Goal: Transaction & Acquisition: Purchase product/service

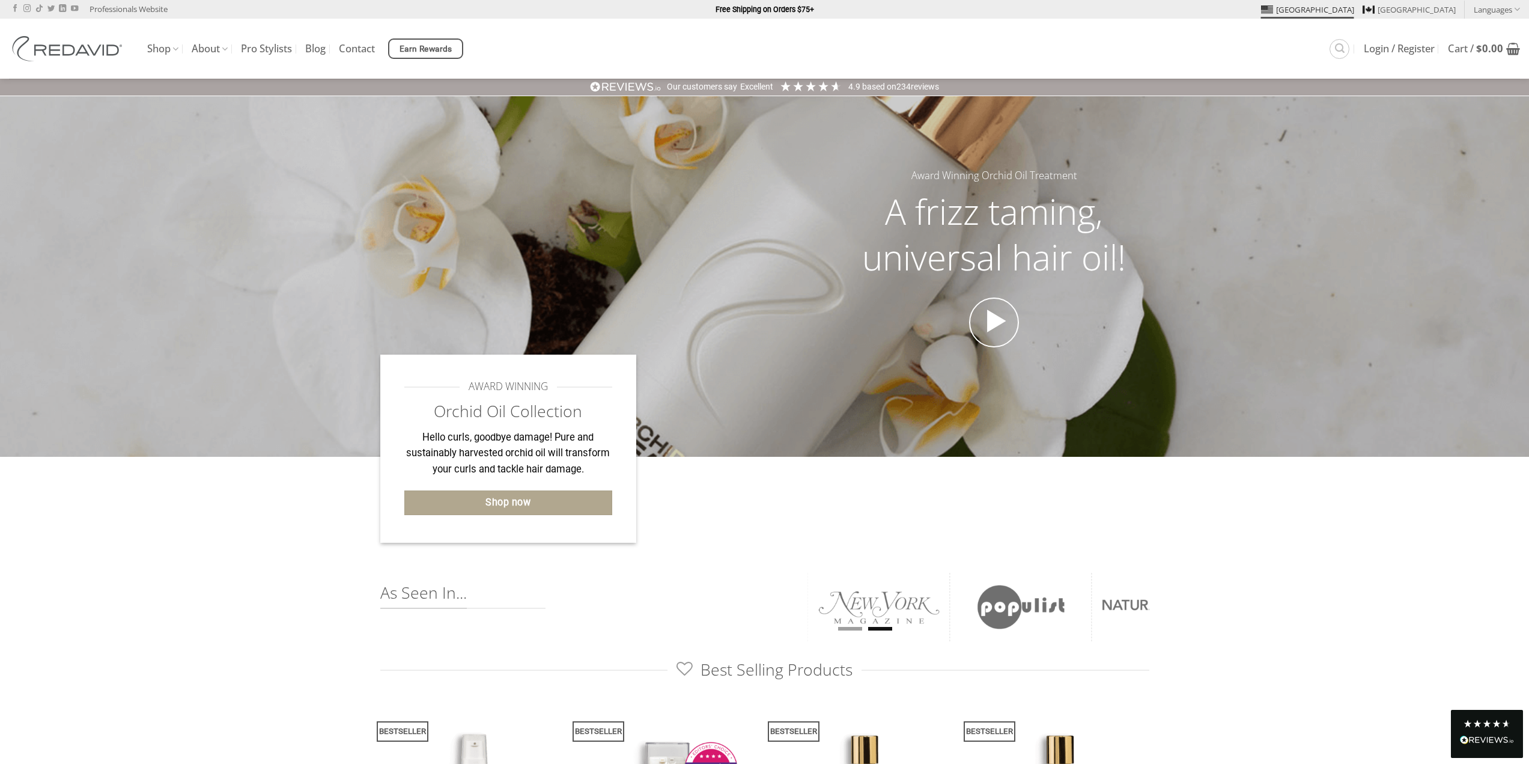
click at [720, 502] on div at bounding box center [892, 515] width 512 height 116
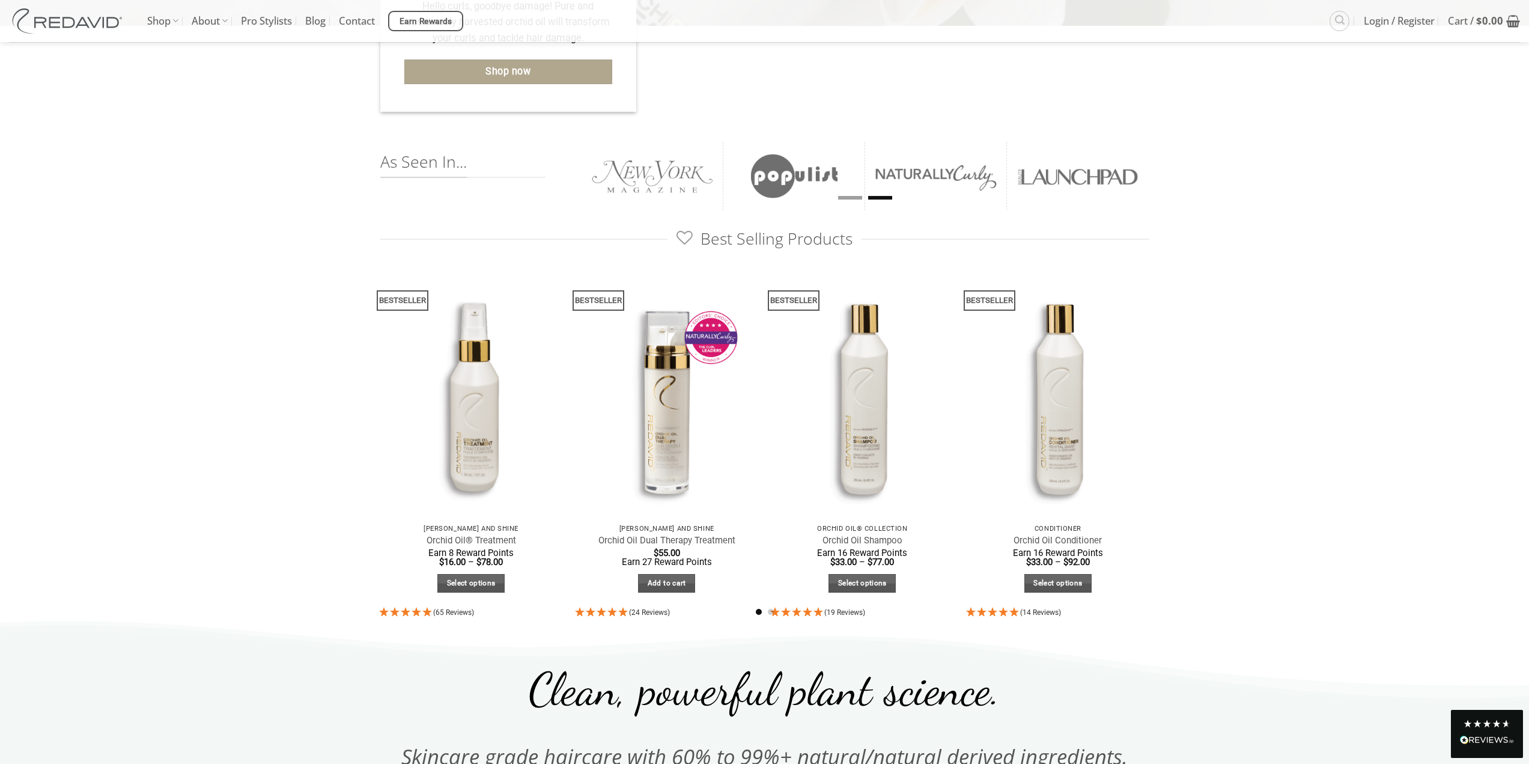
scroll to position [481, 0]
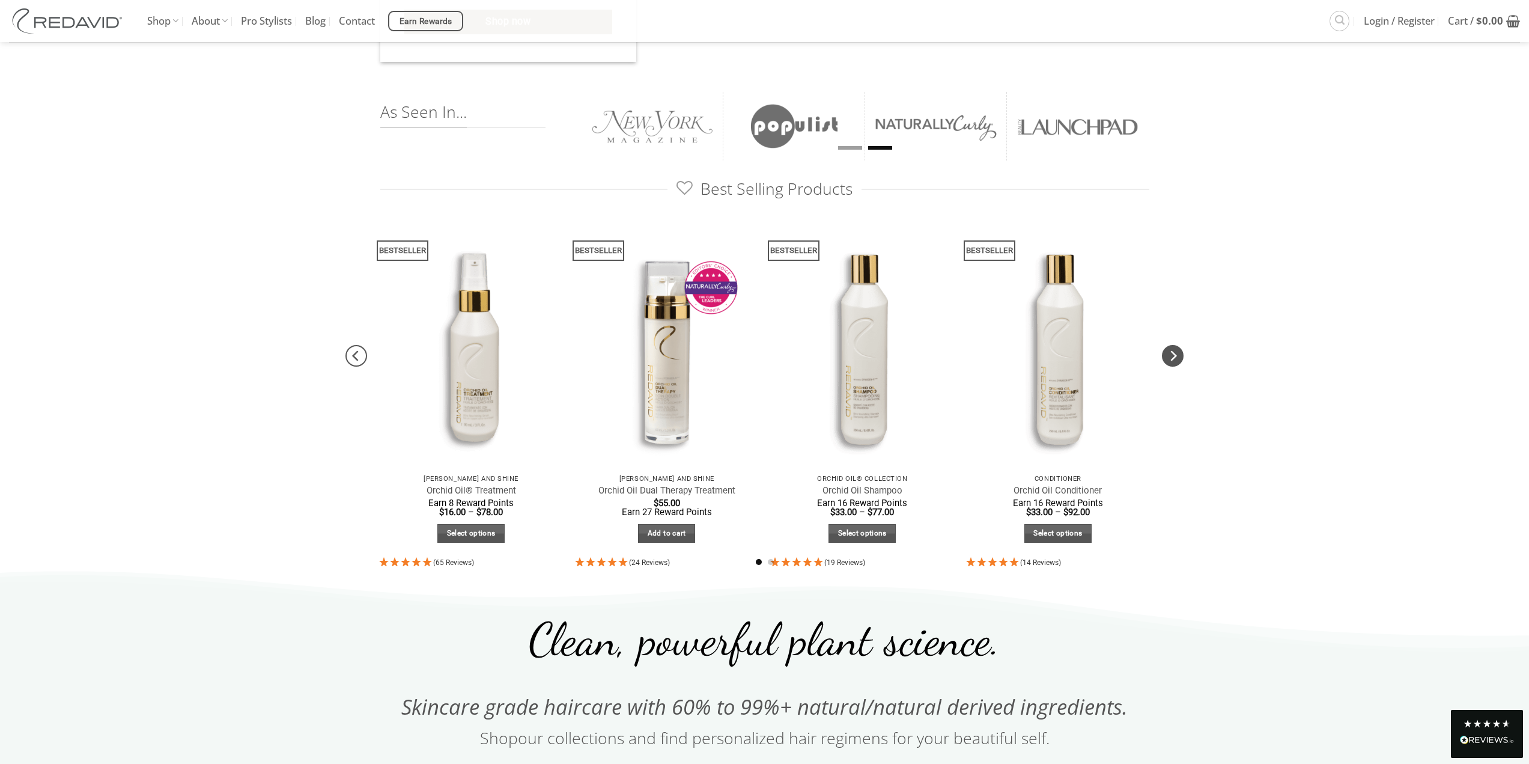
click at [1174, 358] on icon "Next" at bounding box center [1173, 355] width 7 height 11
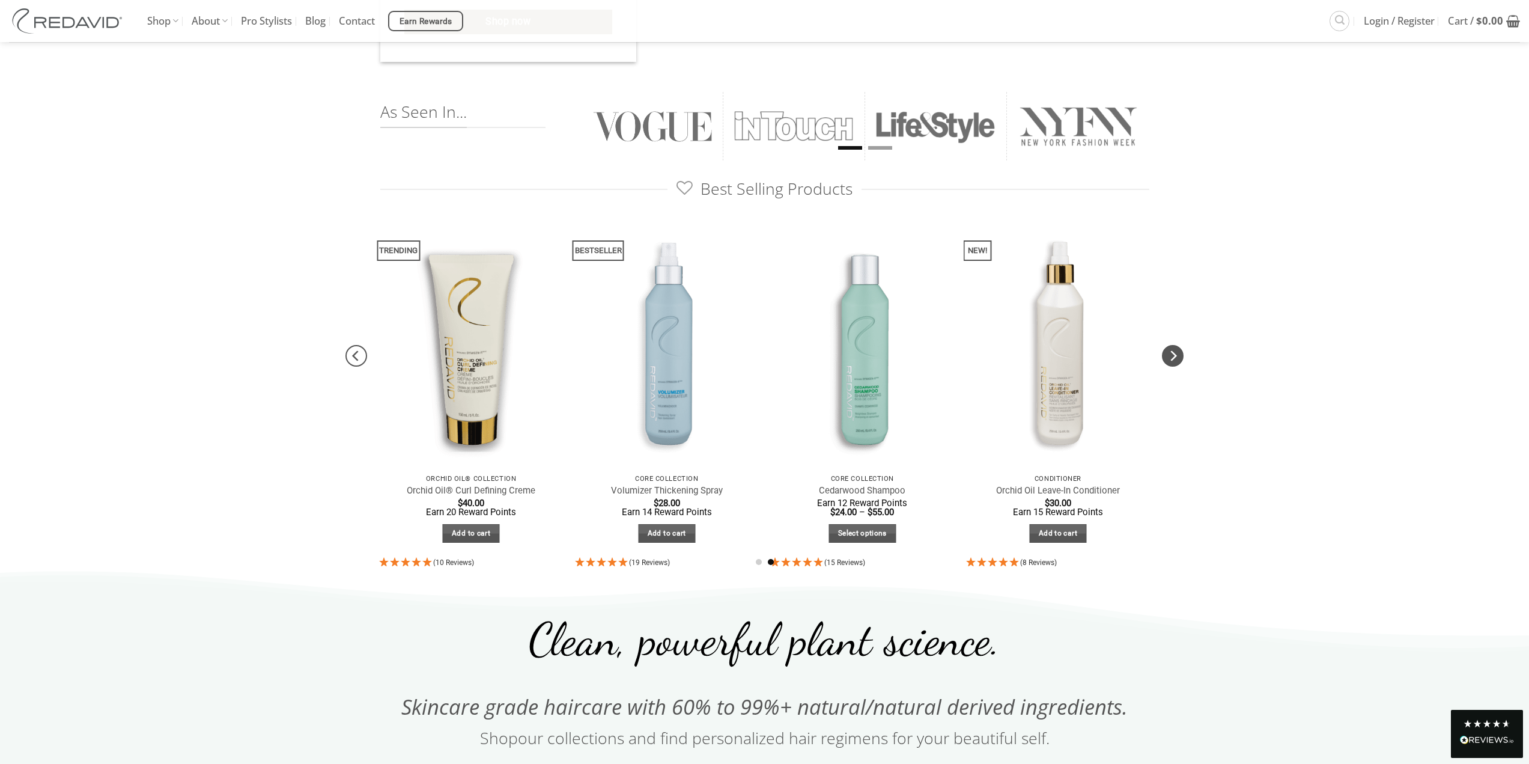
click at [1175, 355] on icon "Next" at bounding box center [1173, 355] width 7 height 11
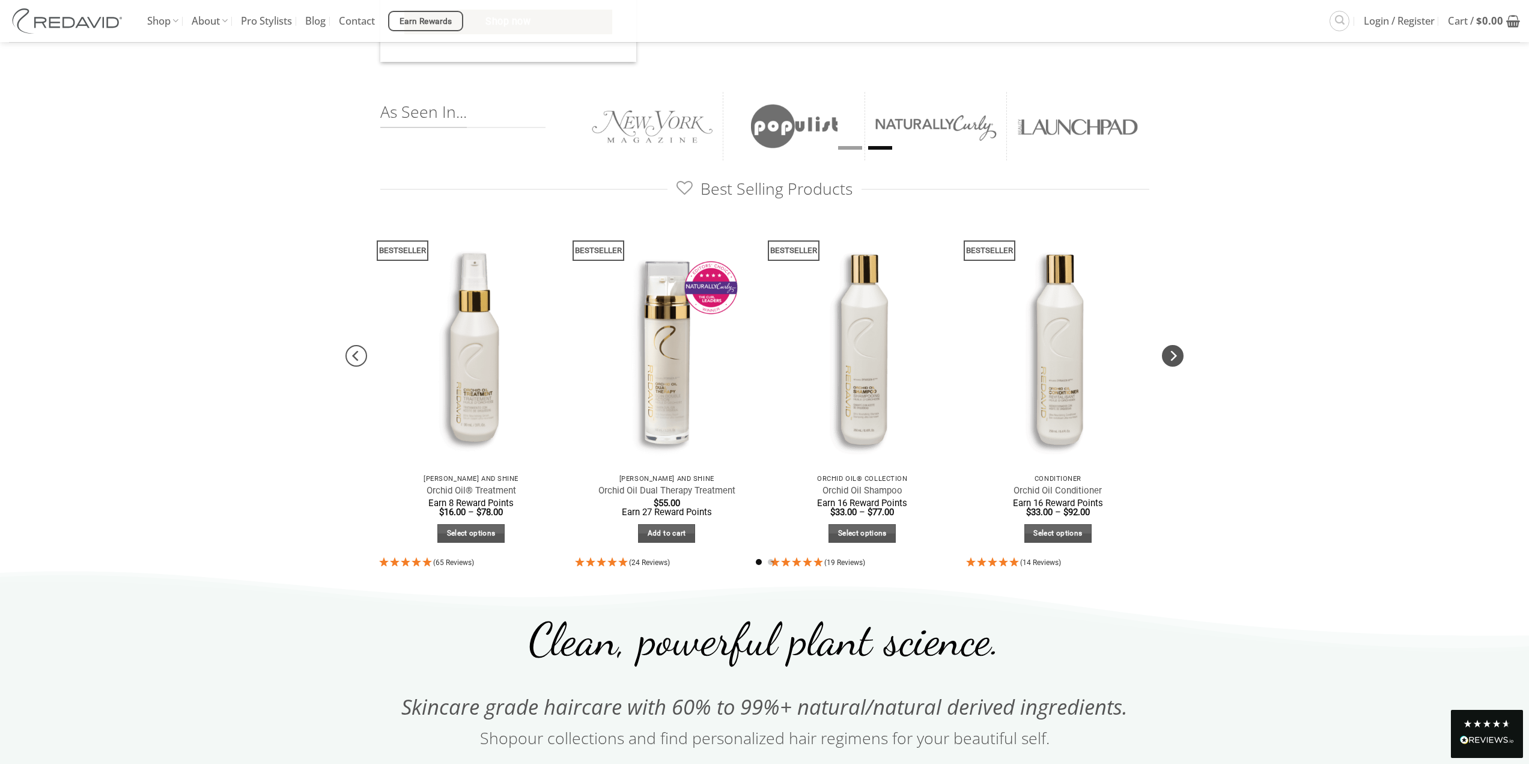
click at [1176, 360] on icon "Next" at bounding box center [1173, 356] width 22 height 22
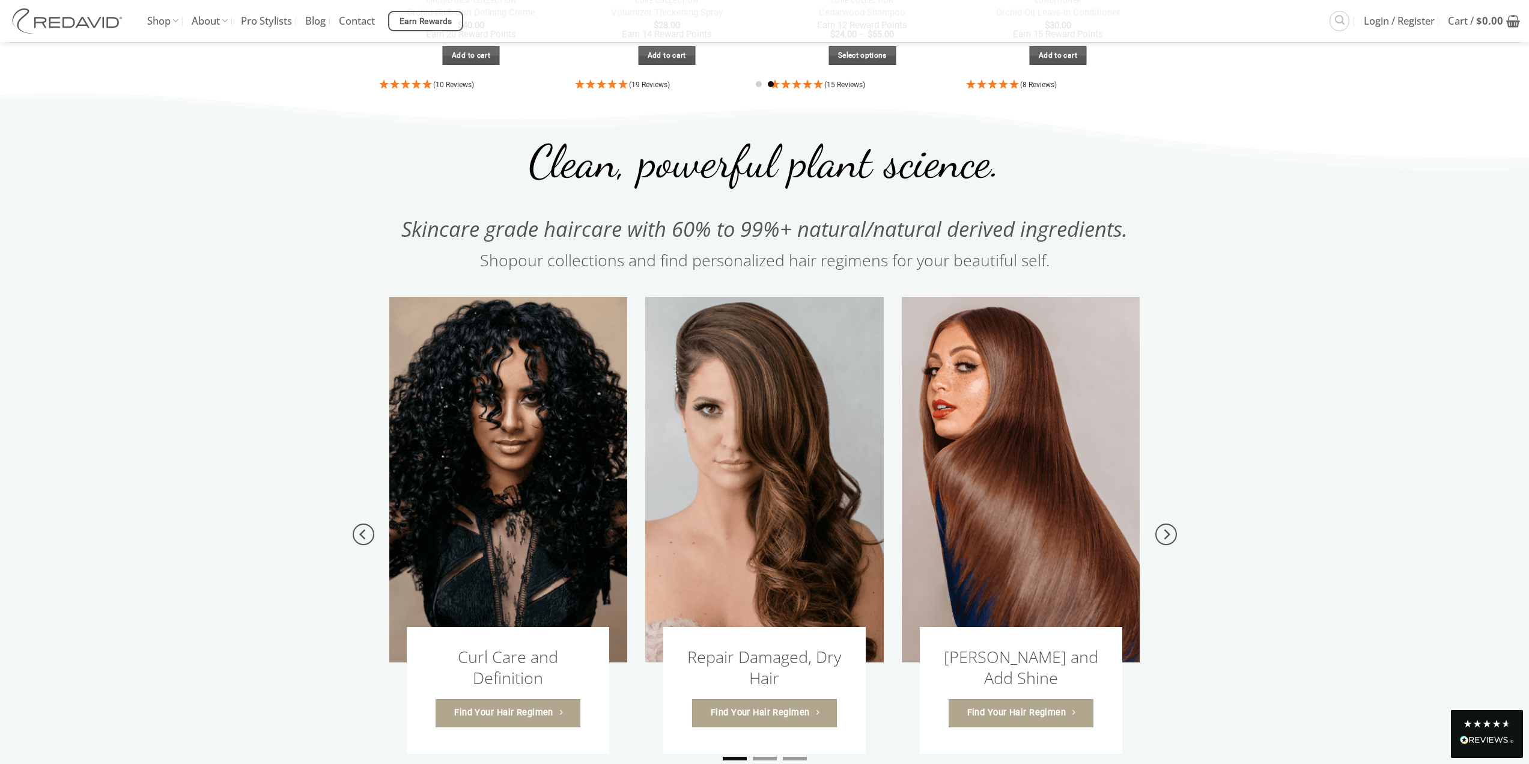
scroll to position [961, 0]
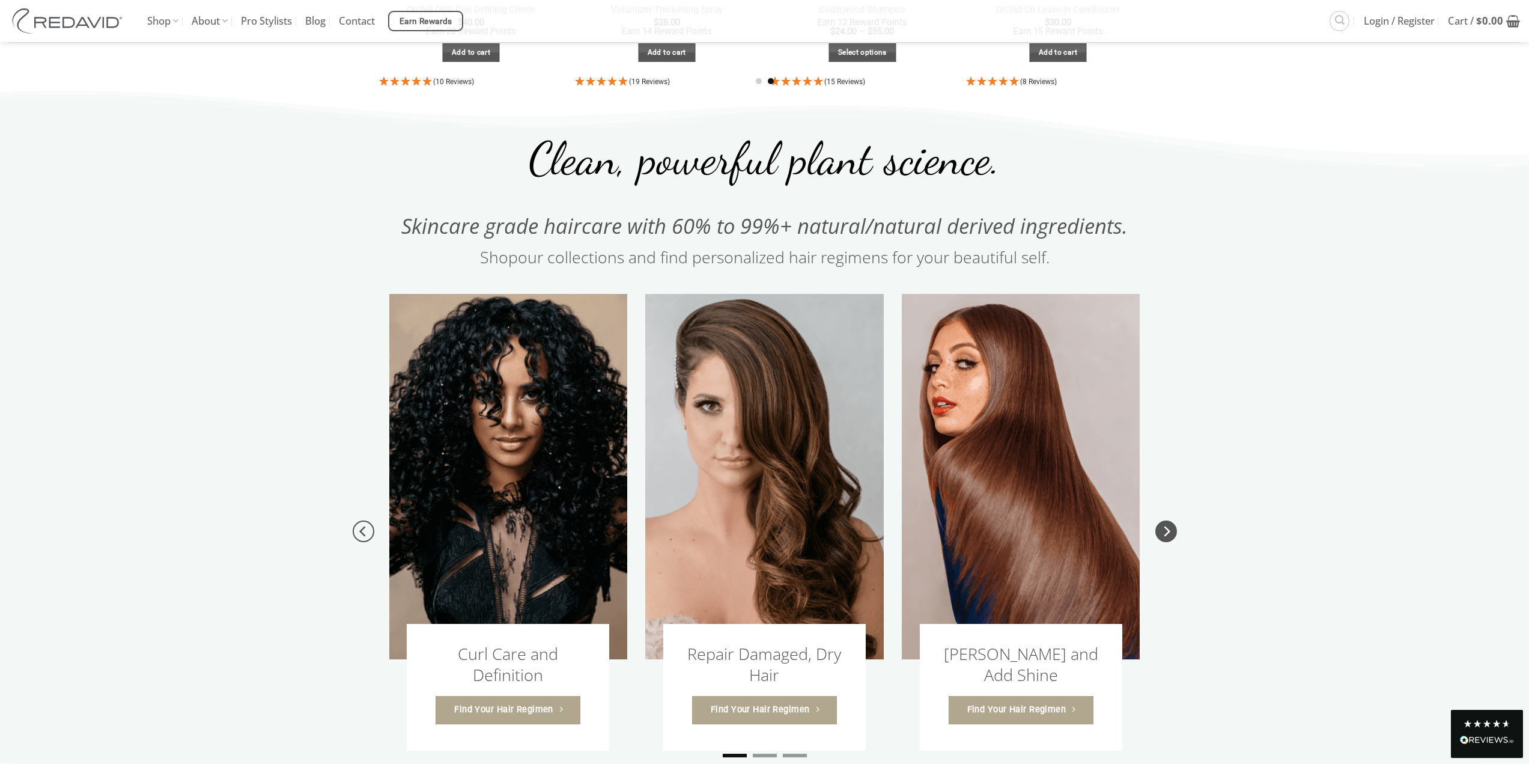
click at [1170, 534] on icon "Next" at bounding box center [1166, 531] width 22 height 22
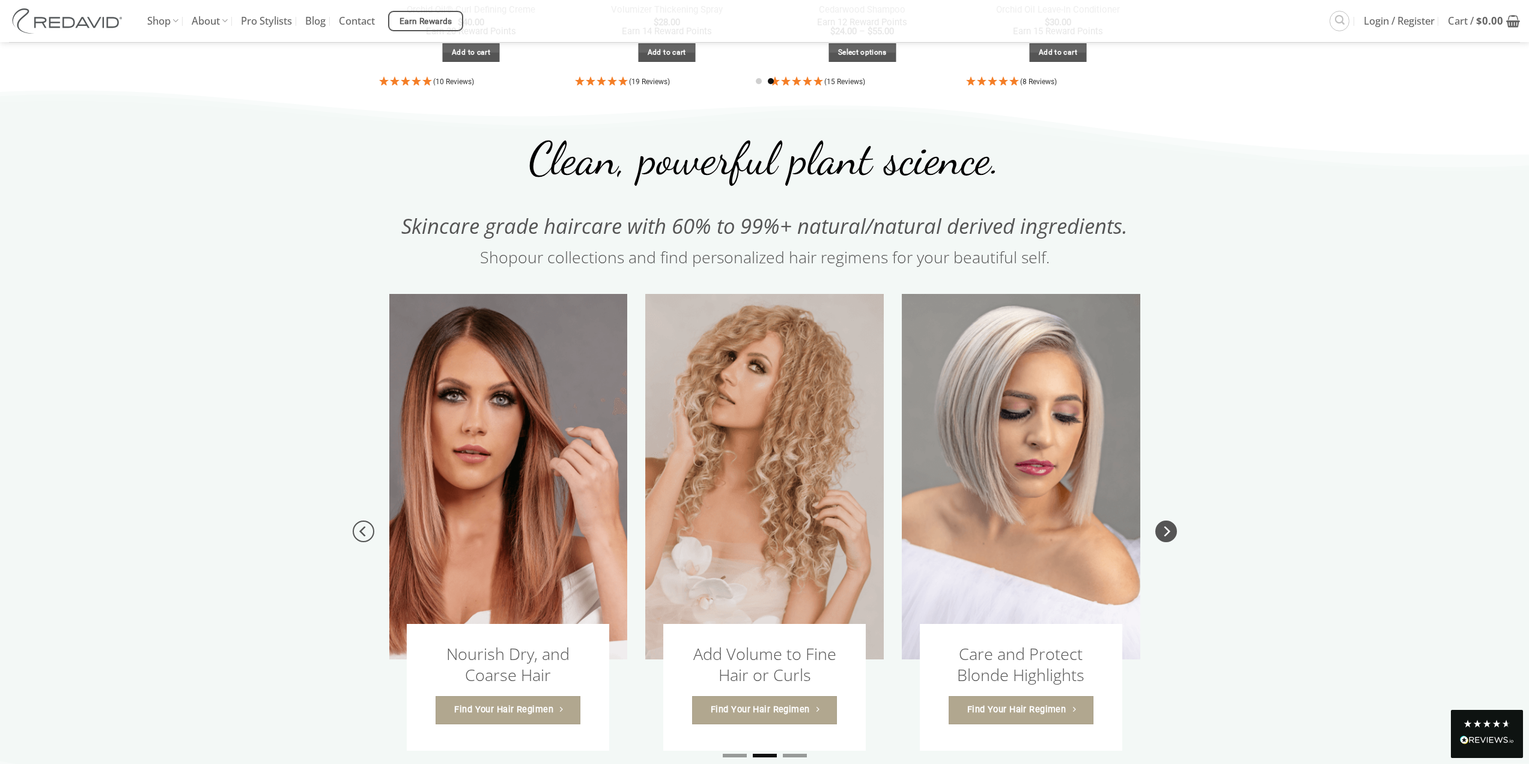
click at [1172, 529] on icon "Next" at bounding box center [1166, 531] width 22 height 22
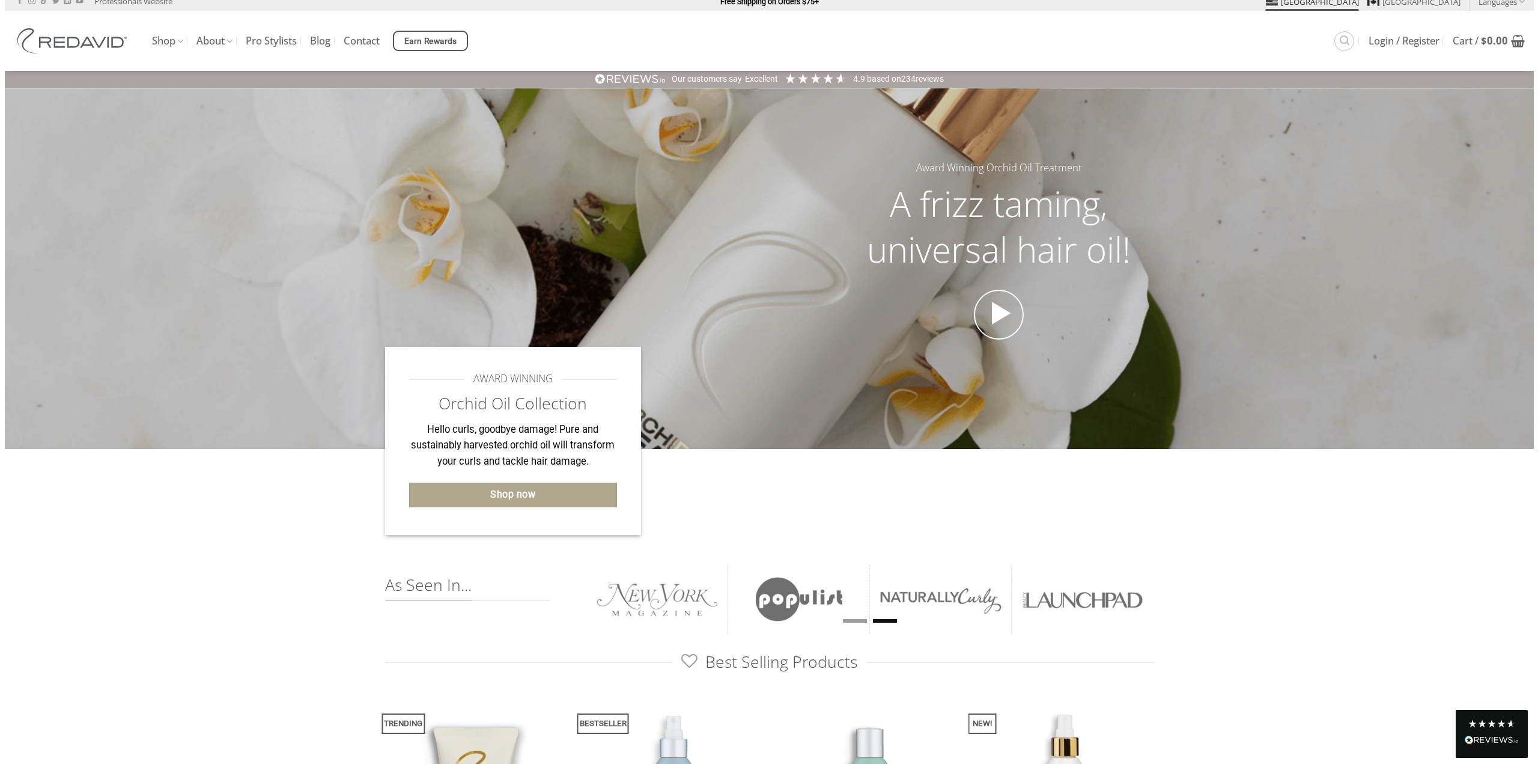
scroll to position [0, 0]
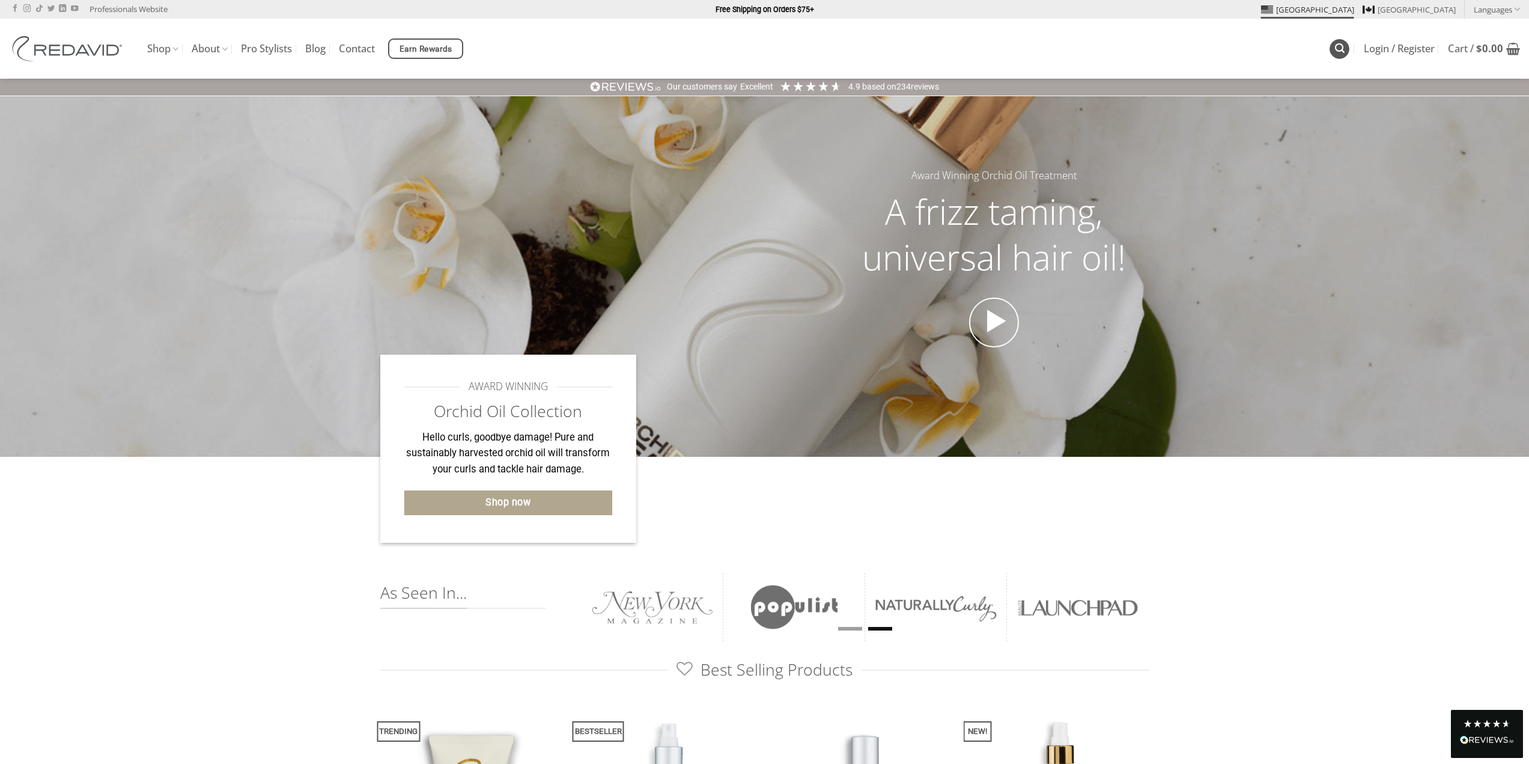
click at [1341, 52] on icon "Search" at bounding box center [1340, 48] width 10 height 11
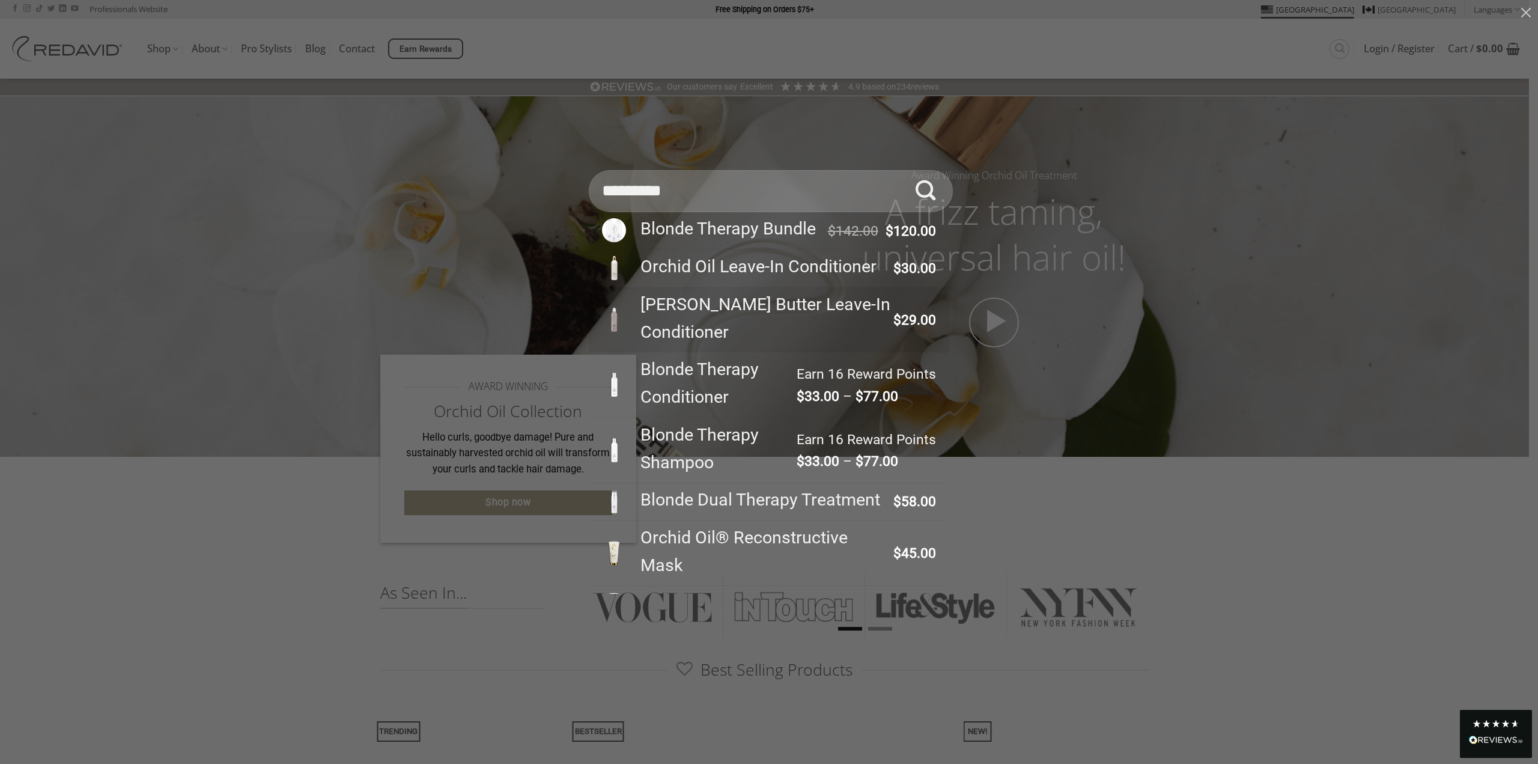
type input "**********"
